Goal: Task Accomplishment & Management: Manage account settings

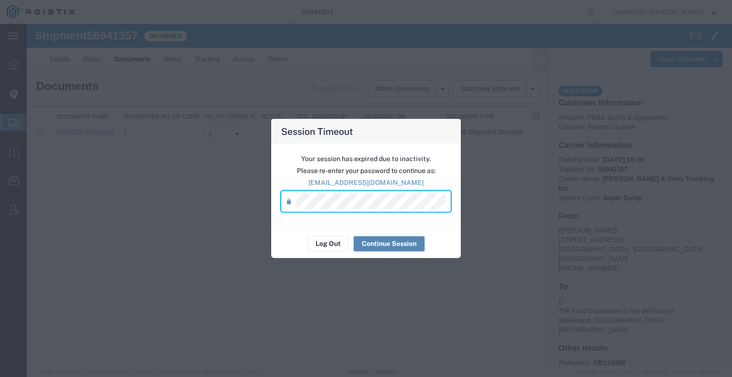
click at [392, 245] on button "Continue Session" at bounding box center [388, 243] width 71 height 15
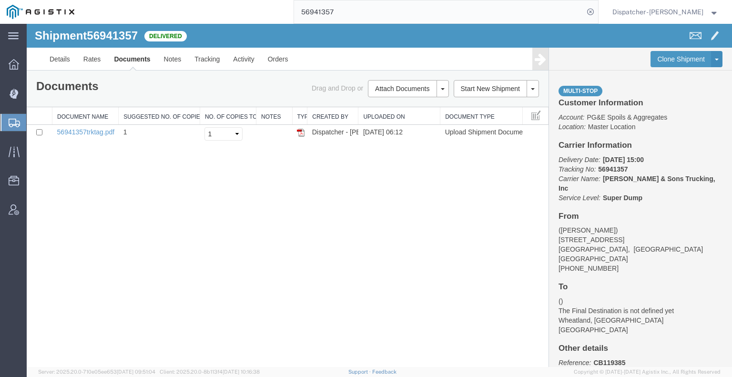
drag, startPoint x: 407, startPoint y: 40, endPoint x: 151, endPoint y: 42, distance: 255.7
type input "5"
type input "56882165"
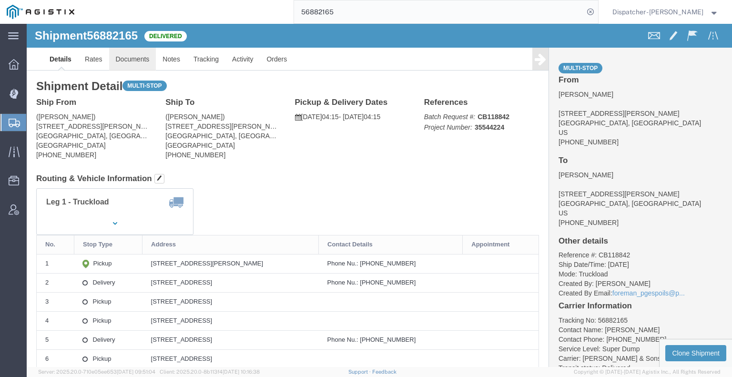
click link "Documents"
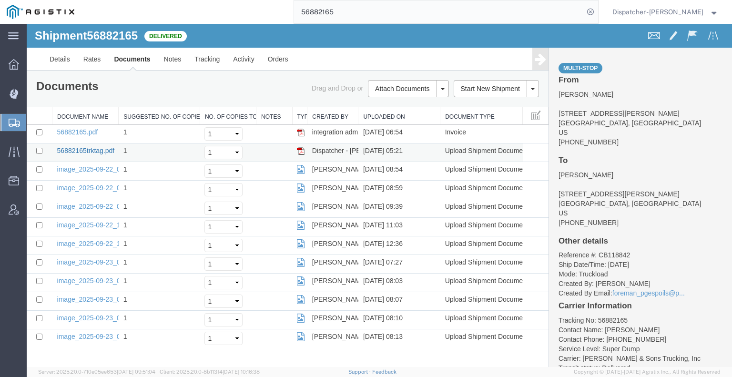
click at [92, 150] on link "56882165trktag.pdf" at bounding box center [86, 151] width 58 height 8
drag, startPoint x: 356, startPoint y: 19, endPoint x: 184, endPoint y: 17, distance: 172.4
click at [192, 19] on div "56882165" at bounding box center [339, 12] width 517 height 24
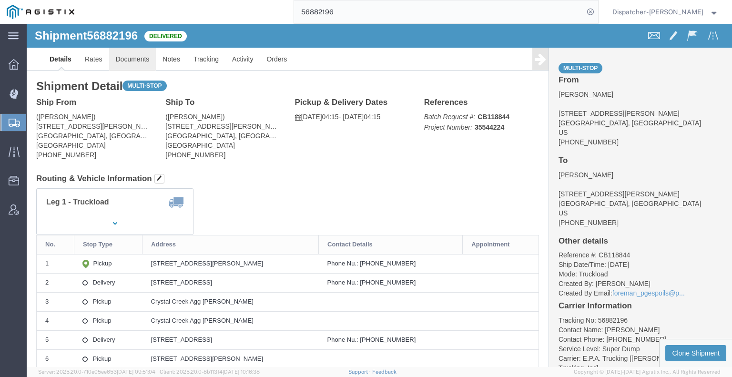
click link "Documents"
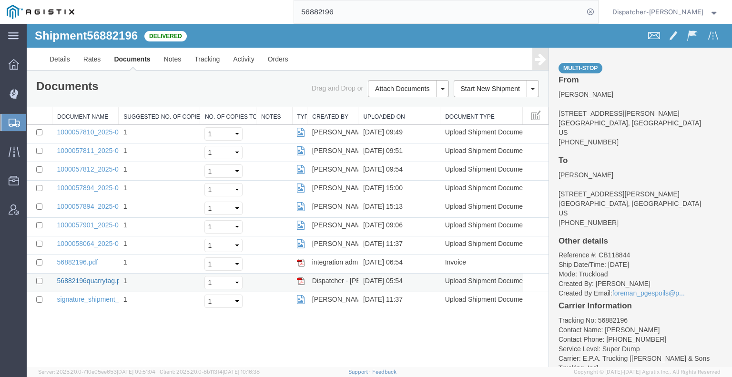
click at [89, 278] on link "56882196quarrytag.pdf" at bounding box center [91, 281] width 69 height 8
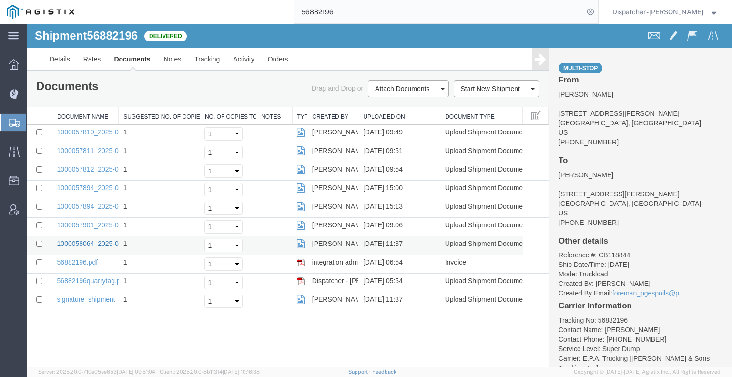
click at [91, 240] on link "1000058064_2025-09-23_11_37_34.jpg" at bounding box center [116, 244] width 119 height 8
drag, startPoint x: 364, startPoint y: 39, endPoint x: 177, endPoint y: 31, distance: 187.3
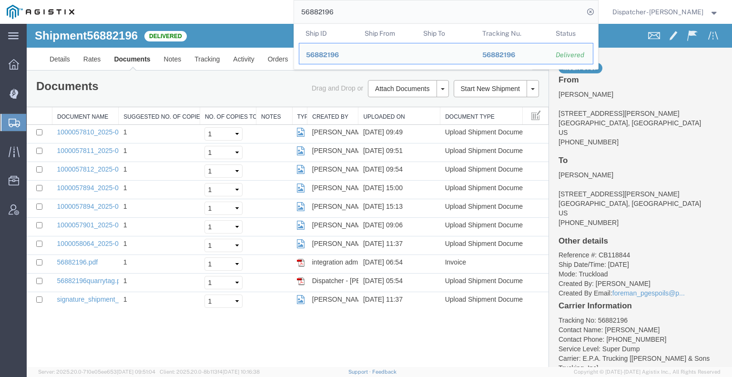
type input "5"
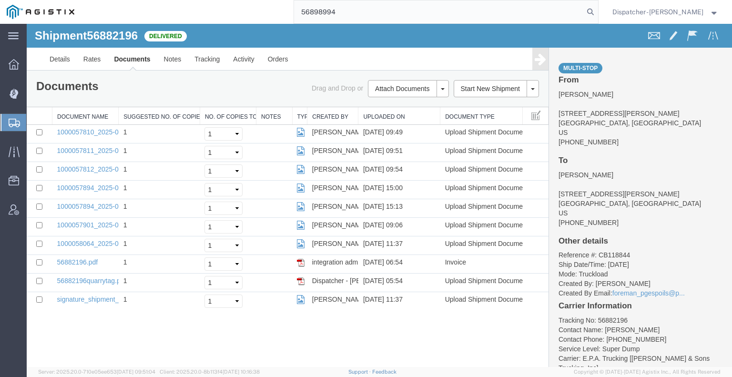
type input "56898994"
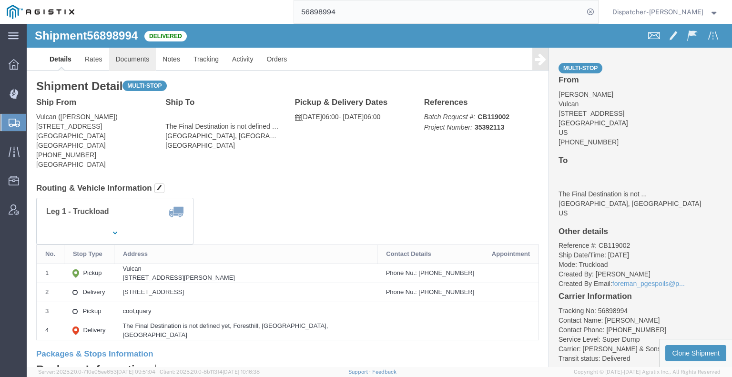
click link "Documents"
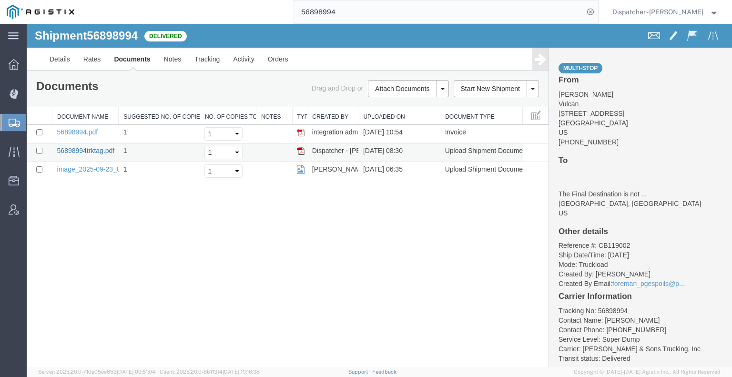
click at [62, 150] on link "56898994trktag.pdf" at bounding box center [86, 151] width 58 height 8
drag, startPoint x: 365, startPoint y: 15, endPoint x: 112, endPoint y: 9, distance: 252.9
click at [158, 9] on div "56898994" at bounding box center [339, 12] width 517 height 24
type input "56882196"
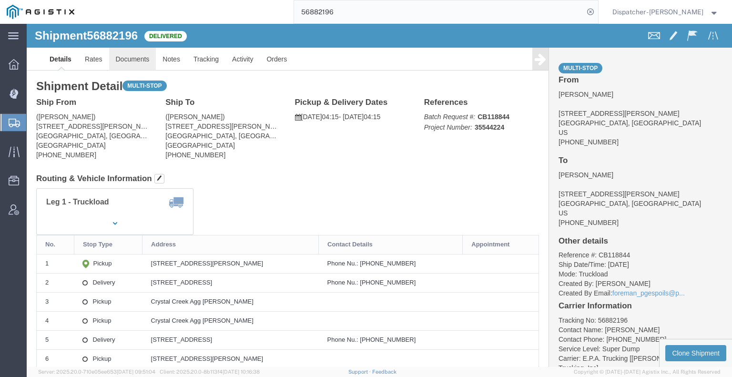
click link "Documents"
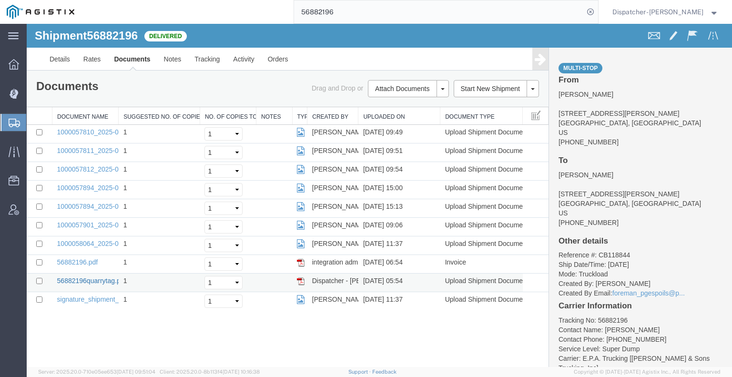
click at [71, 280] on link "56882196quarrytag.pdf" at bounding box center [91, 281] width 69 height 8
click at [101, 129] on link "1000057810_2025-09-22_09_49_17.jpg" at bounding box center [116, 132] width 119 height 8
click at [80, 151] on link "1000057811_2025-09-22_09_51_03.jpg" at bounding box center [116, 151] width 119 height 8
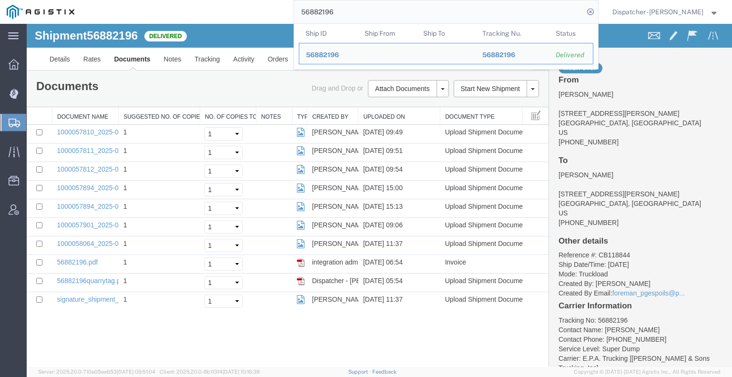
drag, startPoint x: 381, startPoint y: 15, endPoint x: 244, endPoint y: 0, distance: 137.5
click at [258, 3] on div "56882196 Ship ID Ship From Ship To Tracking Nu. Status Ship ID 56882196 Ship Fr…" at bounding box center [339, 12] width 517 height 24
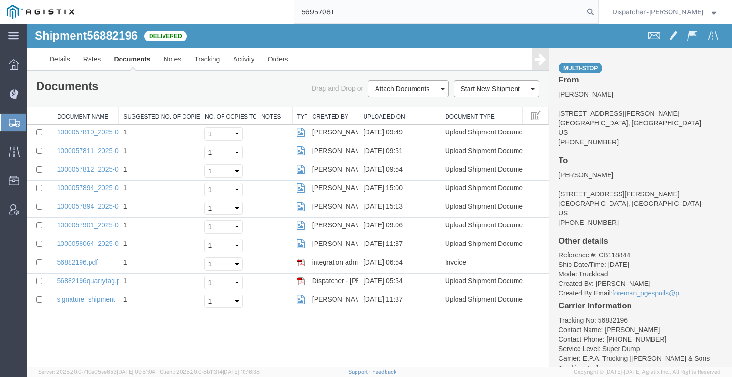
type input "56957081"
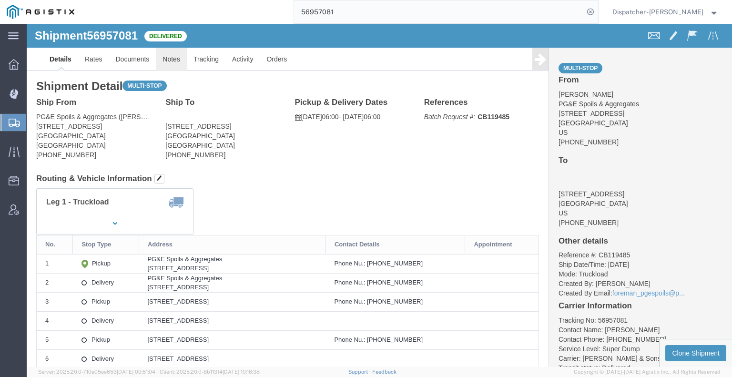
click link "Notes"
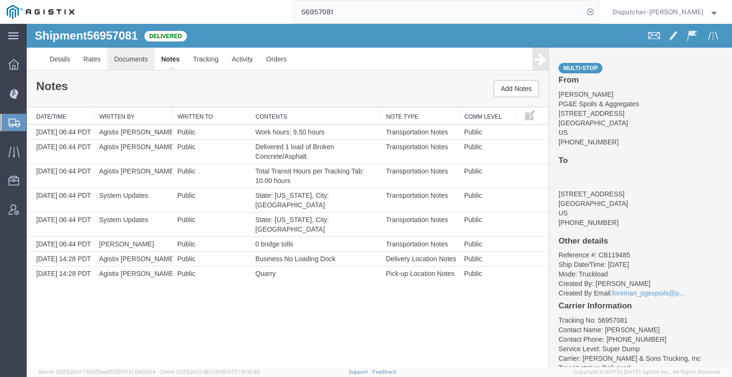
click at [141, 57] on link "Documents" at bounding box center [130, 59] width 47 height 23
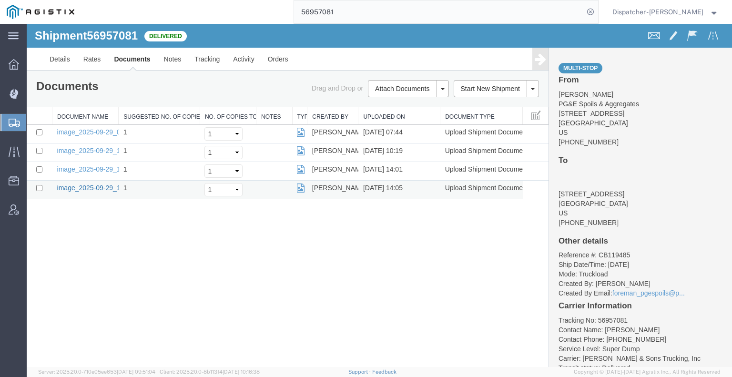
click at [68, 188] on link "image_2025-09-29_14_04_52.jpg" at bounding box center [107, 188] width 100 height 8
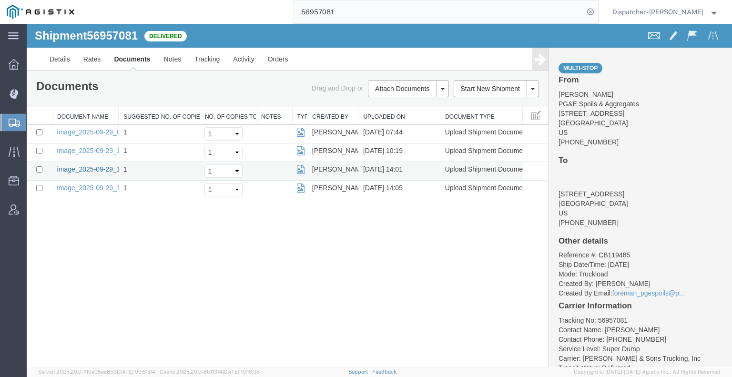
click at [78, 166] on link "image_2025-09-29_14_01_36.jpg" at bounding box center [107, 169] width 100 height 8
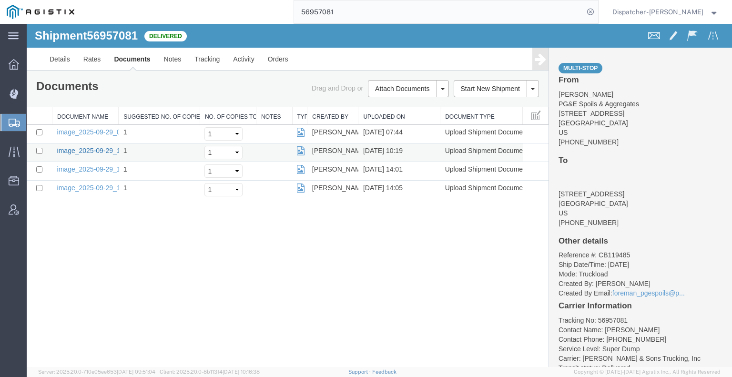
click at [105, 152] on link "image_2025-09-29_10_19_55.jpg" at bounding box center [107, 151] width 100 height 8
click at [72, 126] on td "image_2025-09-29_07_44_29.jpg" at bounding box center [85, 134] width 66 height 19
click at [71, 130] on link "image_2025-09-29_07_44_29.jpg" at bounding box center [107, 132] width 100 height 8
click at [86, 283] on div "Shipment 56957081 4 of 4 Delivered Details Rates Documents Notes Tracking Activ…" at bounding box center [379, 195] width 705 height 343
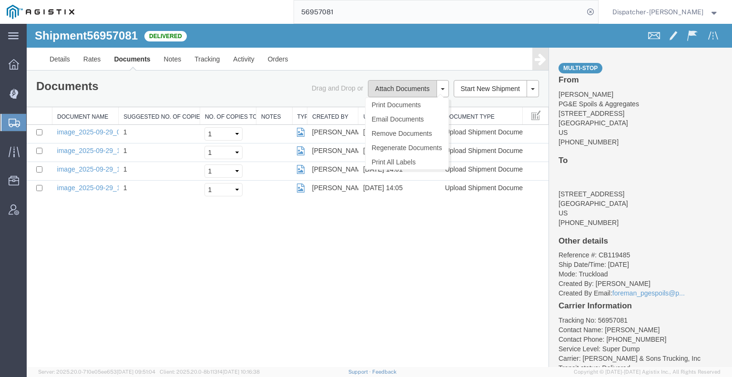
click at [413, 85] on button "Attach Documents" at bounding box center [402, 88] width 69 height 17
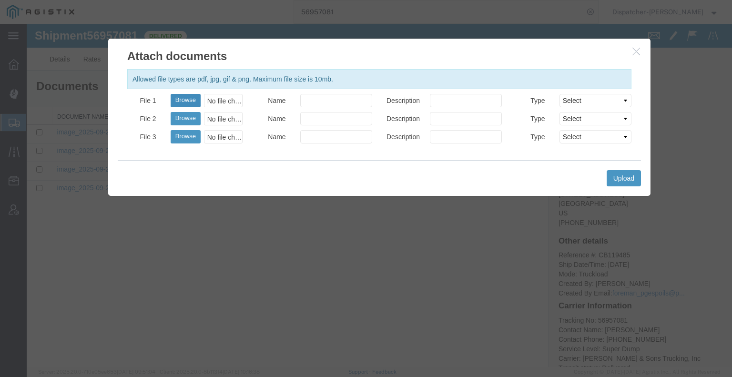
click at [184, 99] on button "Browse" at bounding box center [185, 100] width 30 height 13
type input "C:\fakepath\5695708trktag.pdf"
click at [610, 179] on button "Upload" at bounding box center [623, 178] width 34 height 16
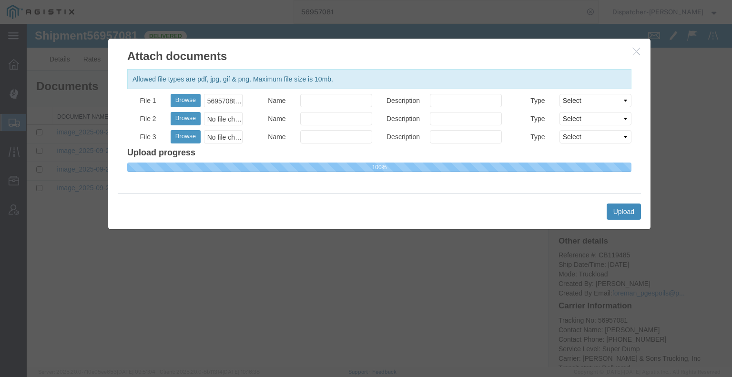
select select
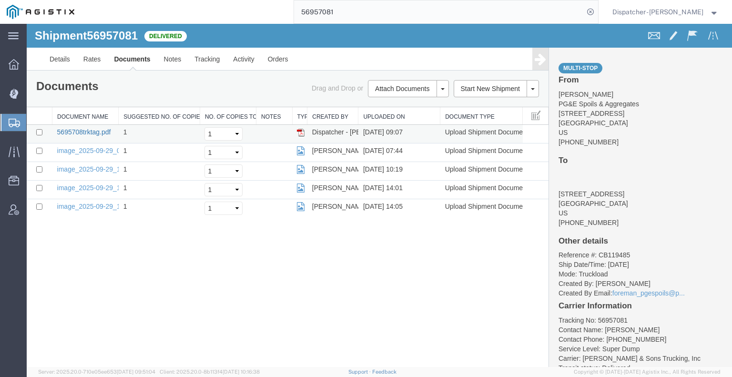
click at [91, 131] on link "5695708trktag.pdf" at bounding box center [84, 132] width 54 height 8
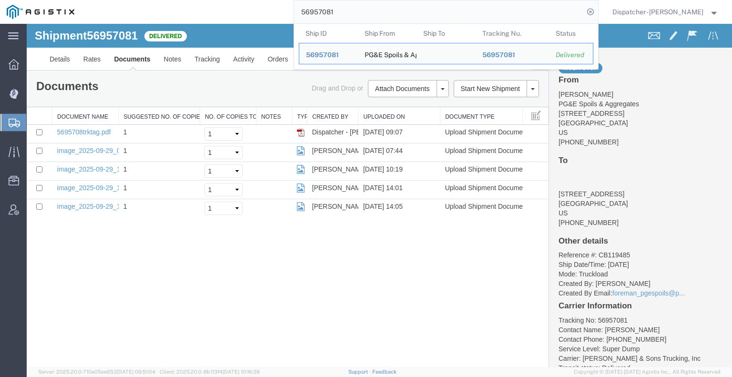
drag, startPoint x: 371, startPoint y: 15, endPoint x: 209, endPoint y: 0, distance: 163.5
click at [231, 3] on div "56957081 Ship ID Ship From Ship To Tracking Nu. Status Ship ID 56957081 Ship Fr…" at bounding box center [339, 12] width 517 height 24
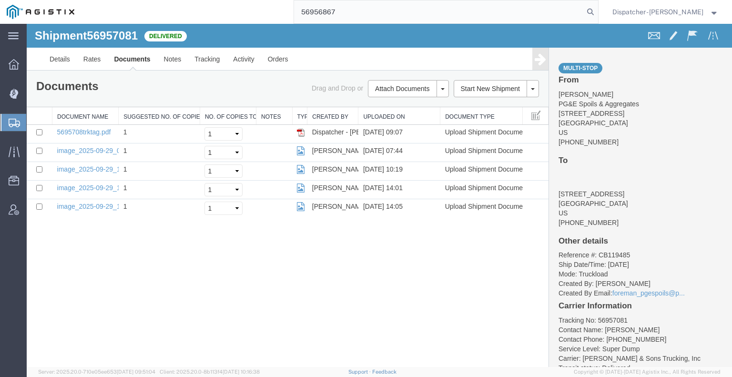
type input "56956867"
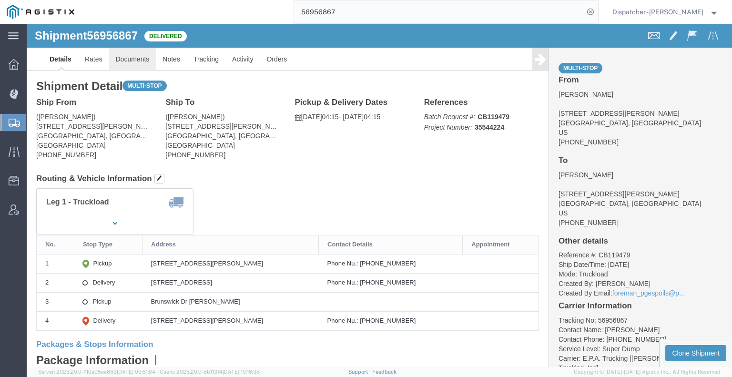
click link "Documents"
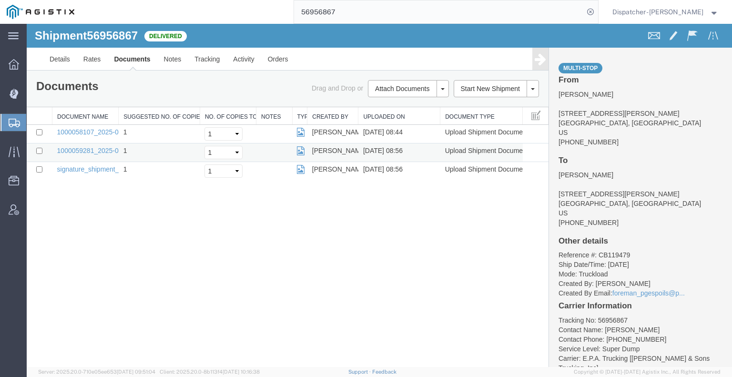
click at [101, 145] on td "1000059281_2025-09-30_08_56_18.jpg" at bounding box center [85, 152] width 66 height 19
click at [101, 149] on link "1000059281_2025-09-30_08_56_18.jpg" at bounding box center [116, 151] width 119 height 8
